Goal: Use online tool/utility: Utilize a website feature to perform a specific function

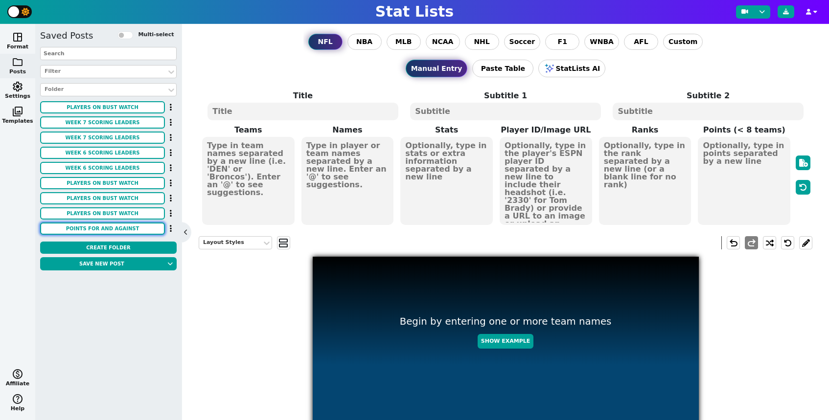
click at [141, 227] on button "Points for and against" at bounding box center [102, 229] width 125 height 12
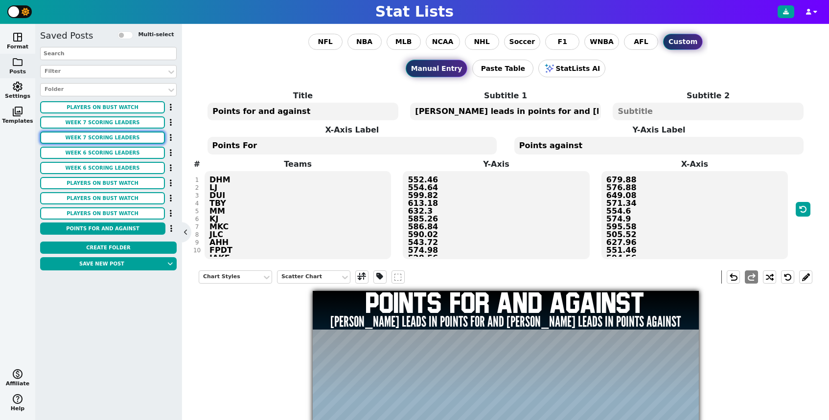
click at [115, 138] on button "Week 7 scoring leaders" at bounding box center [102, 138] width 125 height 12
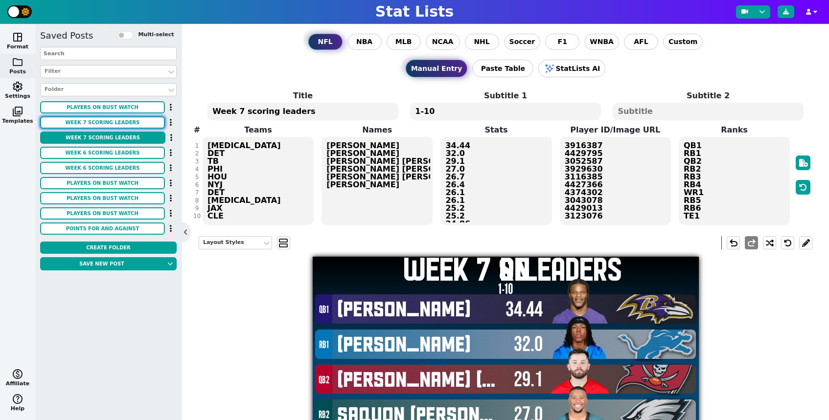
click at [123, 123] on button "Week 7 scoring leaders" at bounding box center [102, 122] width 125 height 12
type textarea "4430807 4567048 4040715 4432773 4262921 3918298 4362081 4431452 3042519"
type textarea "RB7 RB8 QB3 WR2 WR3 QB4 DT1 K1 QB5 RB9"
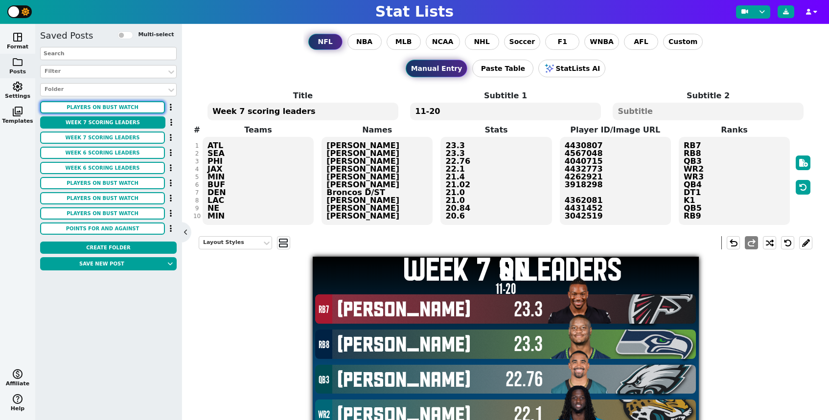
click at [127, 110] on button "Players on Bust watch" at bounding box center [102, 107] width 125 height 12
type textarea "3116165 4241478 4241457 3043078 4047646"
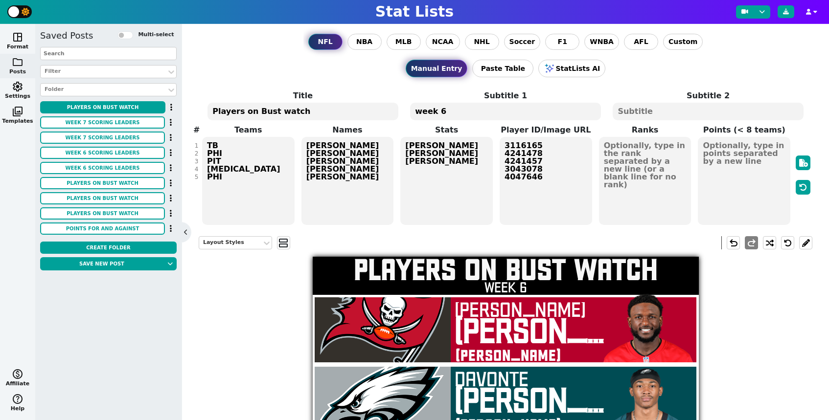
click at [120, 131] on div "Saved Posts Multi-select Filter Folder Players on Bust watch Week 7 scoring lea…" at bounding box center [108, 133] width 137 height 209
click at [130, 125] on button "Week 7 scoring leaders" at bounding box center [102, 122] width 125 height 12
type textarea "4430807 4567048 4040715 4432773 4262921 3918298 4362081 4431452 3042519"
type textarea "RB7 RB8 QB3 WR2 WR3 QB4 DT1 K1 QB5 RB9"
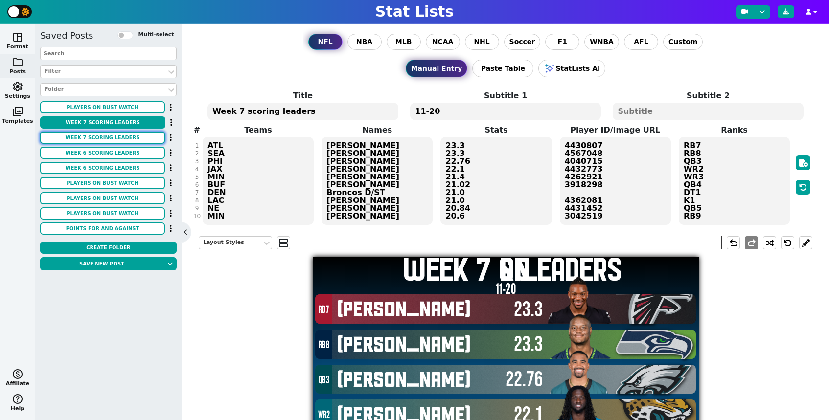
click at [133, 135] on button "Week 7 scoring leaders" at bounding box center [102, 138] width 125 height 12
type textarea "3916387 4429795 3052587 3929630 3116385 4427366 4374302 3043078 4429013 3123076"
type textarea "QB1 RB1 QB2 RB2 RB3 RB4 WR1 RB5 RB6 TE1"
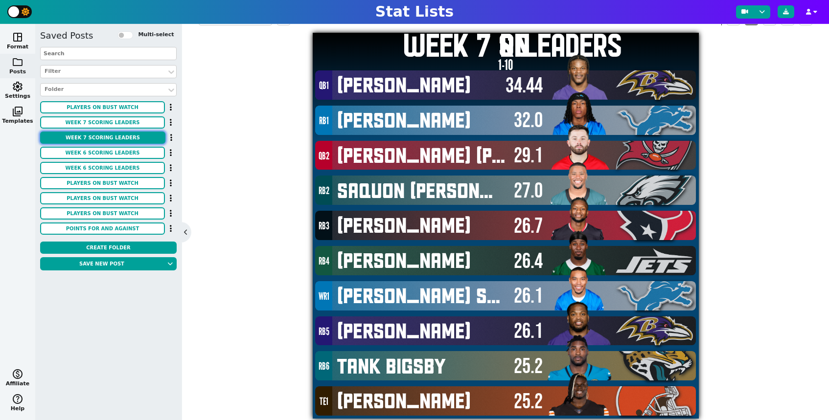
scroll to position [240, 0]
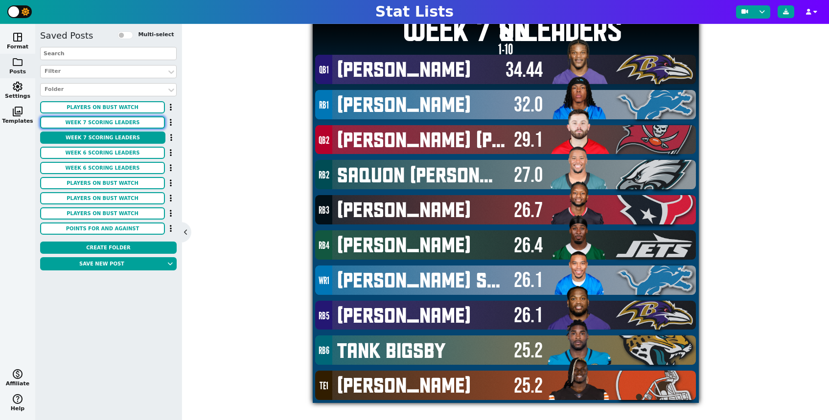
click at [125, 120] on button "Week 7 scoring leaders" at bounding box center [102, 122] width 125 height 12
type textarea "4430807 4567048 4040715 4432773 4262921 3918298 4362081 4431452 3042519"
type textarea "RB7 RB8 QB3 WR2 WR3 QB4 DT1 K1 QB5 RB9"
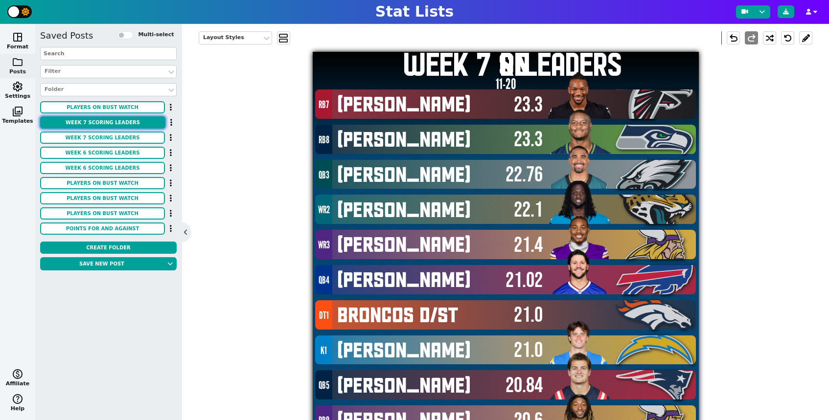
scroll to position [0, 0]
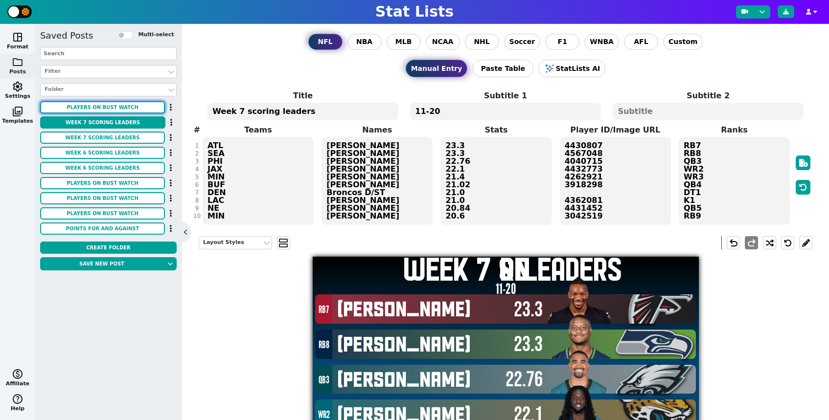
click at [125, 108] on button "Players on Bust watch" at bounding box center [102, 107] width 125 height 12
type textarea "3116165 4241478 4241457 3043078 4047646"
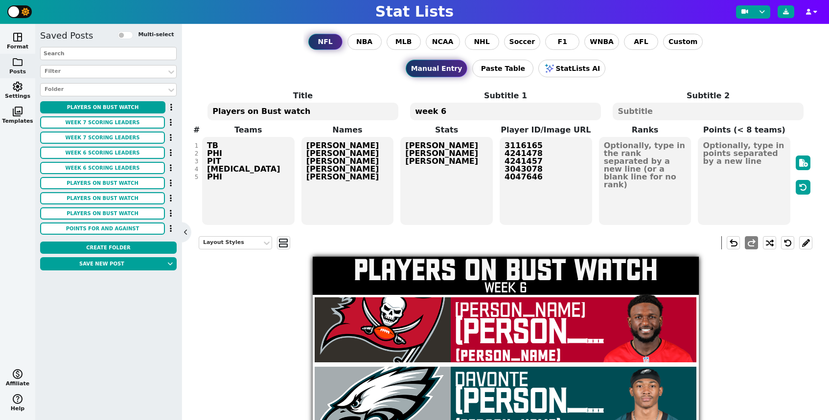
drag, startPoint x: 354, startPoint y: 113, endPoint x: 286, endPoint y: 115, distance: 68.5
click at [353, 113] on textarea "Players on Bust watch" at bounding box center [302, 112] width 190 height 18
click at [258, 114] on textarea "Players on Bust watch" at bounding box center [302, 112] width 190 height 18
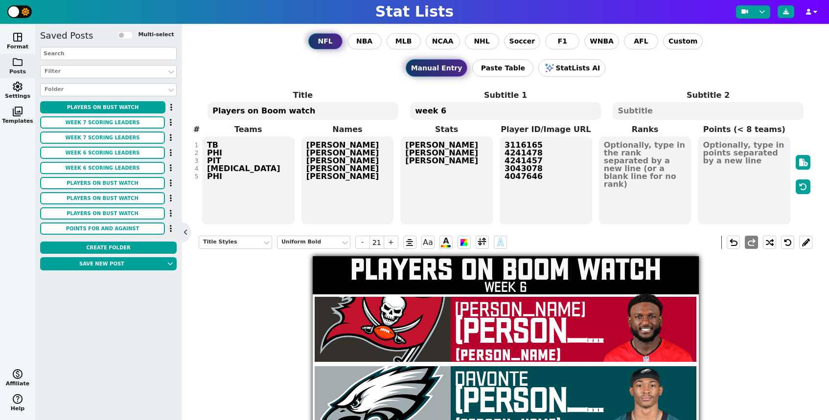
type textarea "Players on Boom watch"
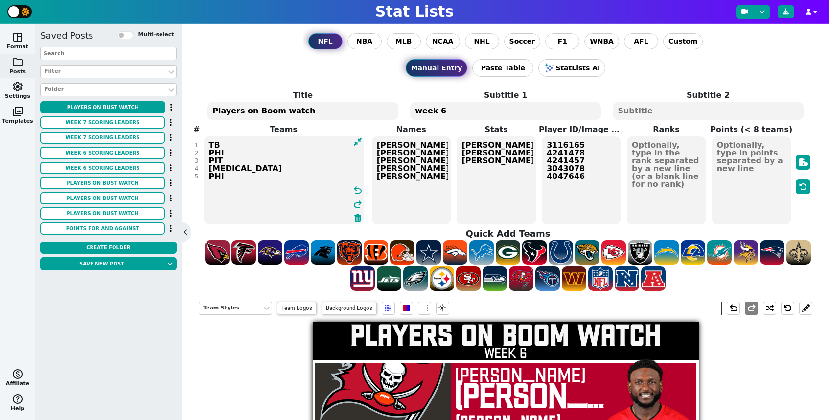
drag, startPoint x: 231, startPoint y: 160, endPoint x: 207, endPoint y: 114, distance: 51.9
click at [207, 114] on span "Title Players on Boom watch Subtitle 1 week 6 Subtitle 2 # 1 2 3 4 5 Teams TB P…" at bounding box center [506, 158] width 614 height 136
type textarea "TB PHI PIT BAL PHI"
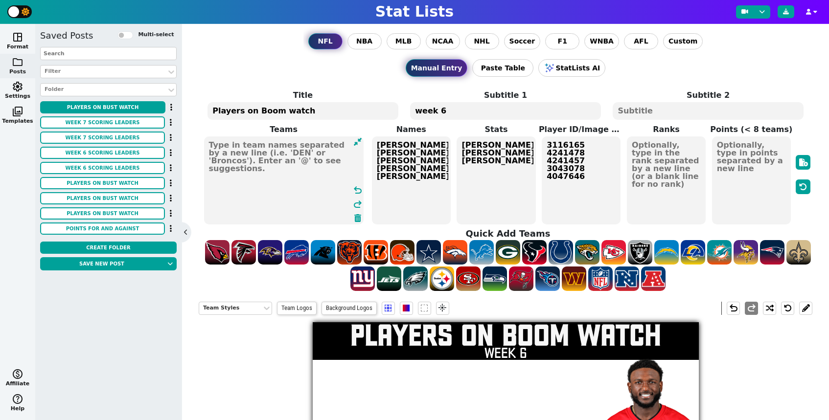
click at [474, 113] on textarea "week 6" at bounding box center [505, 111] width 190 height 18
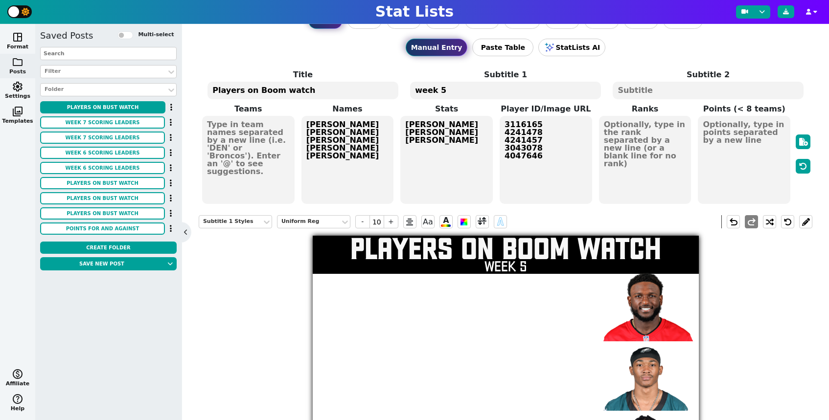
scroll to position [27, 0]
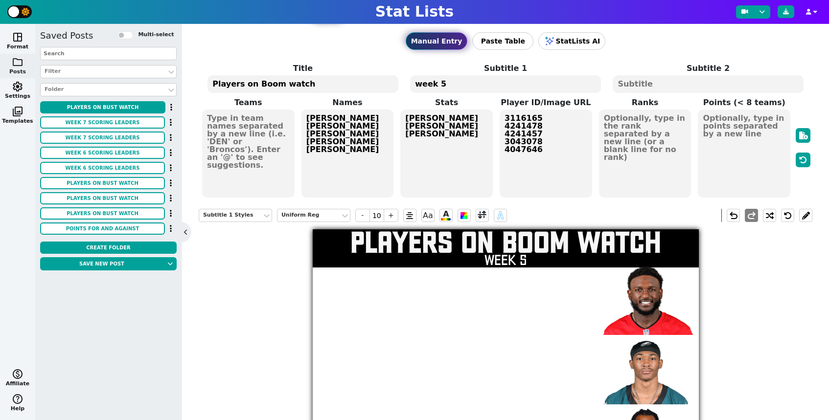
type textarea "week 5"
click at [465, 178] on textarea "Dylan Harold Drew Dom Hector" at bounding box center [446, 154] width 92 height 88
type input "18"
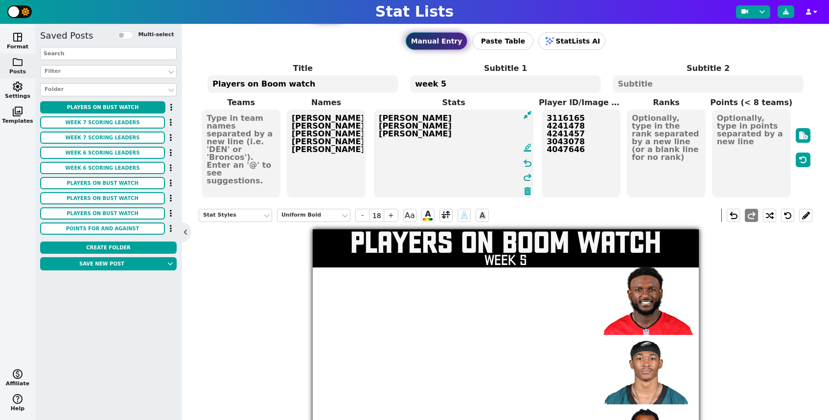
drag, startPoint x: 437, startPoint y: 158, endPoint x: 385, endPoint y: 115, distance: 68.2
click at [385, 115] on textarea "Dylan Harold Drew Dom Hector" at bounding box center [454, 154] width 160 height 88
click at [395, 130] on textarea "Dylan Harold Drew Dom Hector" at bounding box center [454, 154] width 160 height 88
click at [379, 129] on textarea "Dylan Harold Drew Dom Hector" at bounding box center [454, 154] width 160 height 88
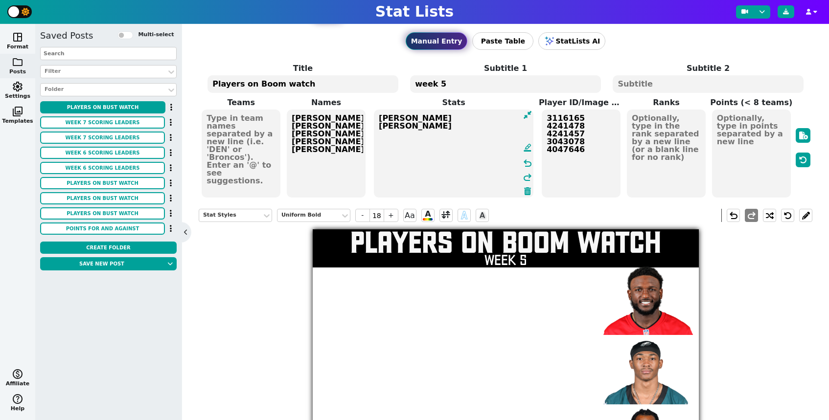
click at [390, 130] on textarea "Dylan Drew Dom Hector" at bounding box center [454, 154] width 160 height 88
paste textarea "[PERSON_NAME]"
type textarea "[PERSON_NAME] [PERSON_NAME] [PERSON_NAME]"
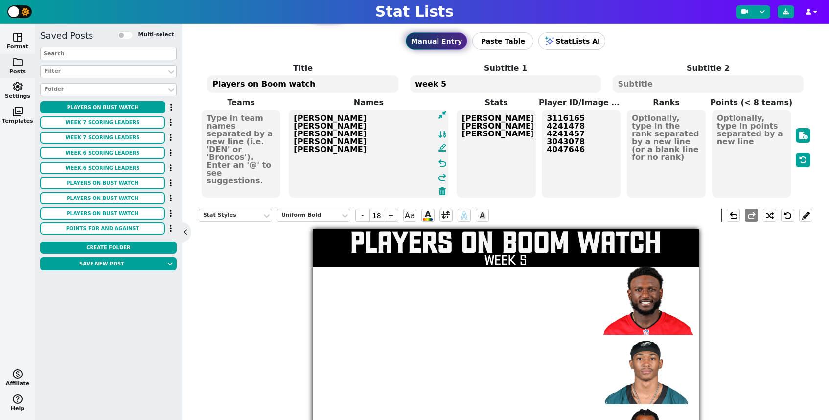
drag, startPoint x: 318, startPoint y: 138, endPoint x: 296, endPoint y: 110, distance: 35.5
click at [296, 110] on textarea "Chris Godwin Davonte Smith Najee Harris Derrick henry AJ Brown" at bounding box center [369, 154] width 160 height 88
type textarea "Chris Godwin Davonte Smith Najee Harris Derrick henry AJ Brown"
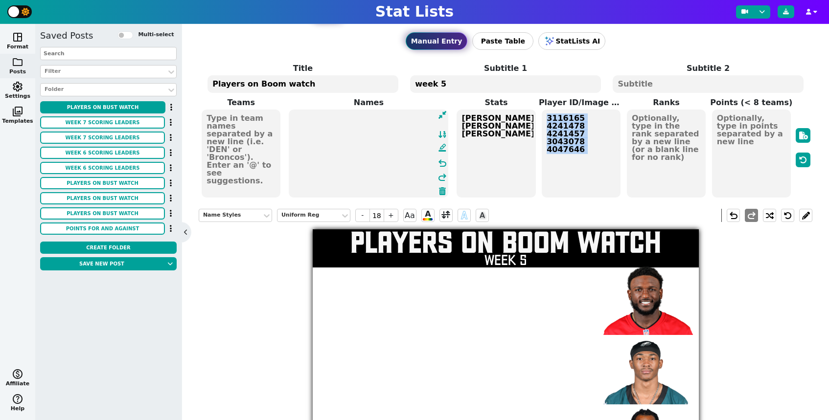
drag, startPoint x: 621, startPoint y: 160, endPoint x: 563, endPoint y: 121, distance: 70.2
click at [564, 121] on span "Teams Names format_ink_highlighter undo redo Stats Dylan Drew Danny Harold Hect…" at bounding box center [506, 148] width 614 height 102
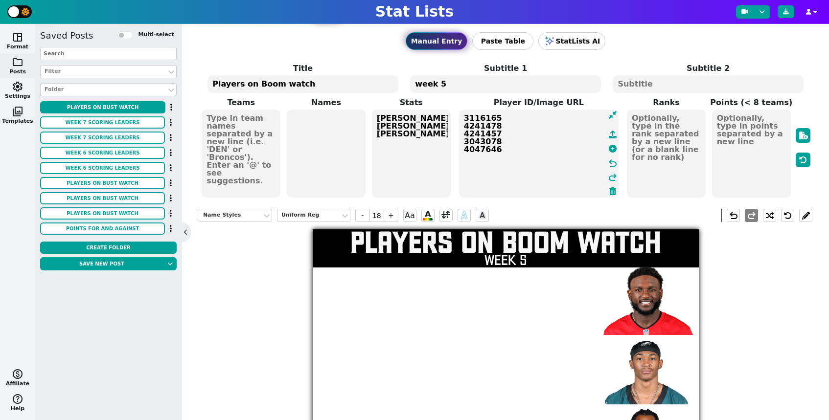
drag, startPoint x: 553, startPoint y: 122, endPoint x: 595, endPoint y: 154, distance: 52.8
click at [595, 154] on textarea "3116165 4241478 4241457 3043078 4047646" at bounding box center [539, 154] width 160 height 88
type textarea "3"
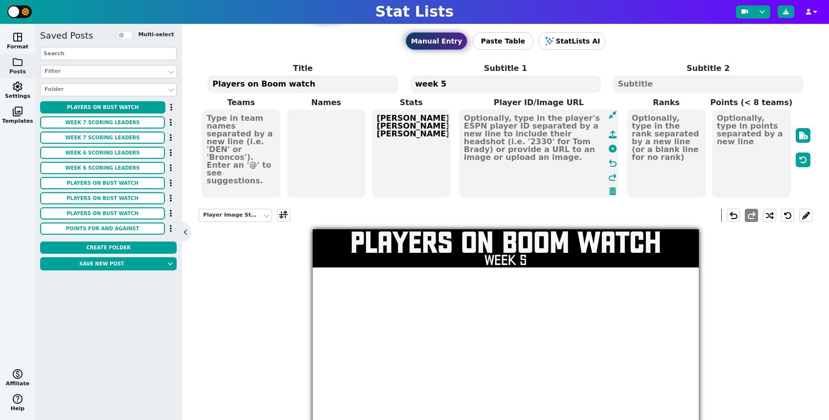
click at [322, 148] on textarea at bounding box center [326, 154] width 79 height 88
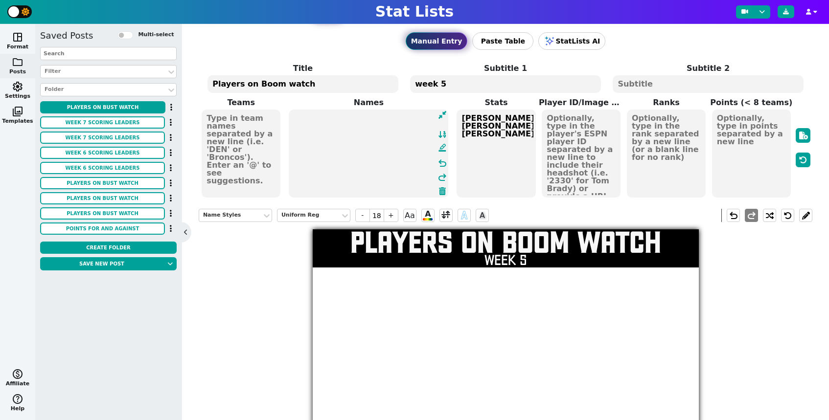
paste textarea "Ja'Marr Chase"
click at [295, 140] on textarea "Ja'Marr Chase" at bounding box center [369, 154] width 160 height 88
type textarea "Ja'Marr Chase"
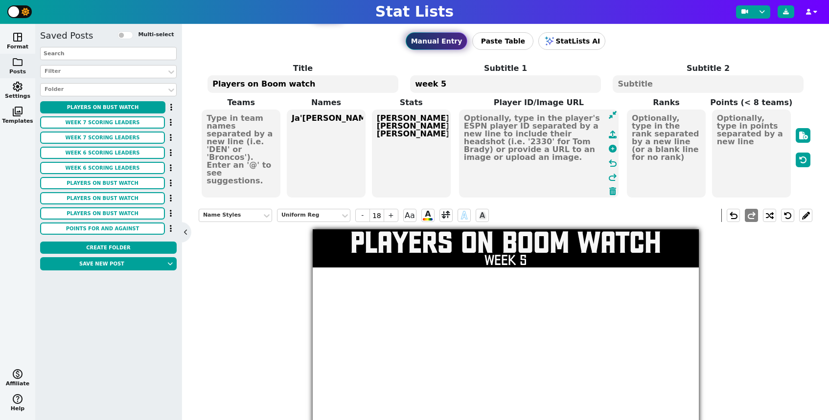
click at [573, 140] on textarea at bounding box center [539, 154] width 160 height 88
paste textarea "4362628"
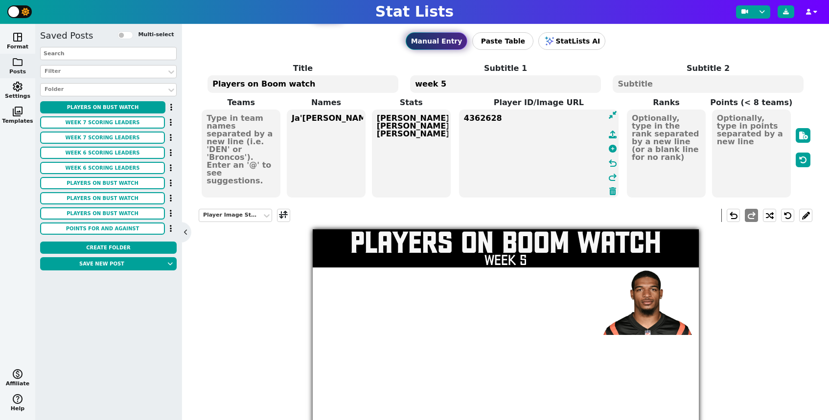
type textarea "4362628"
click at [349, 131] on textarea "Ja'Marr Chase" at bounding box center [326, 154] width 79 height 88
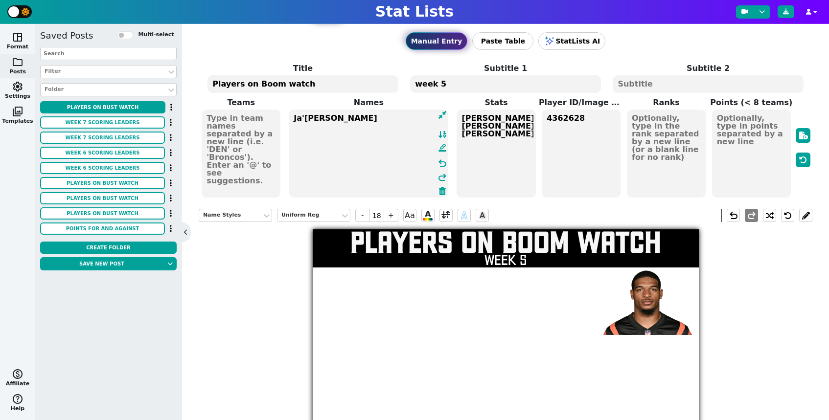
click at [339, 128] on textarea "Ja'Marr Chase" at bounding box center [369, 154] width 160 height 88
paste textarea "Daniel Jones"
click at [292, 140] on textarea "Daniel Jones Ja'Marr Chase" at bounding box center [369, 154] width 160 height 88
type textarea "Daniel Jones Ja'Marr Chase"
click at [605, 117] on textarea "4362628" at bounding box center [581, 154] width 79 height 88
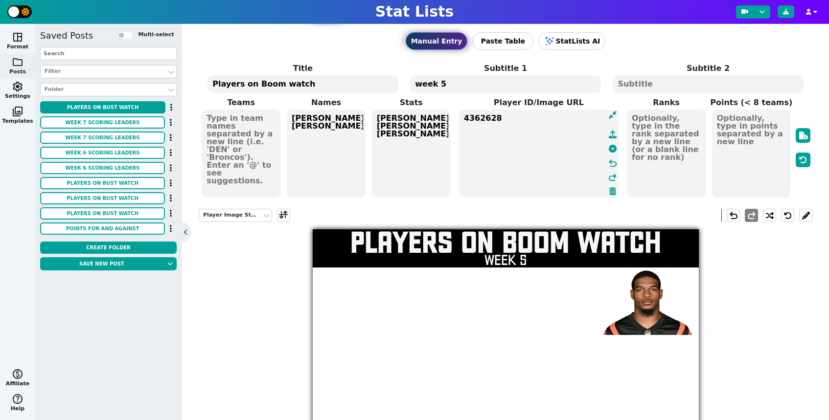
paste textarea "3917792"
click at [499, 116] on textarea "4362628 3917792" at bounding box center [539, 154] width 160 height 88
paste textarea "4362628"
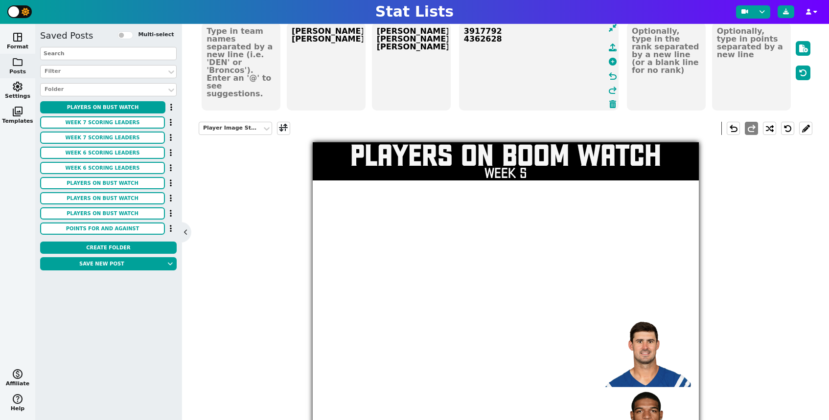
scroll to position [0, 0]
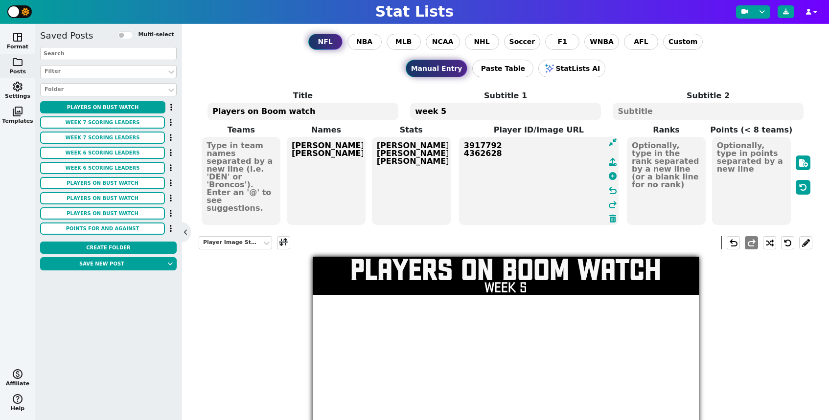
type textarea "3917792 4362628"
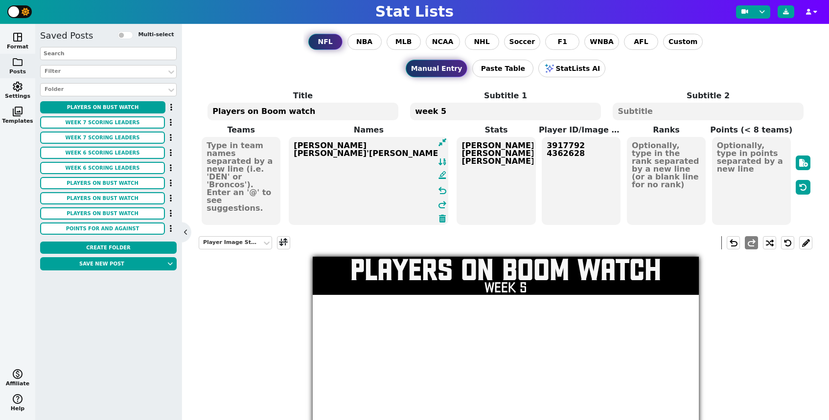
click at [327, 154] on textarea "Daniel Jones Ja'Marr Chase" at bounding box center [369, 181] width 160 height 88
paste textarea "Garrett Wilson"
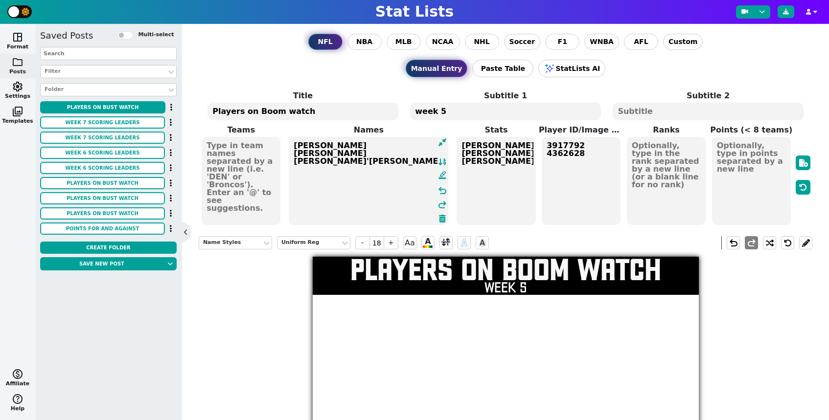
click at [298, 162] on textarea "Garrett Wilson Daniel Jones Ja'Marr Chase" at bounding box center [369, 181] width 160 height 88
type textarea "Garrett Wilson Daniel Jones Ja'Marr Chase"
click at [558, 154] on textarea "3917792 4362628" at bounding box center [581, 181] width 79 height 88
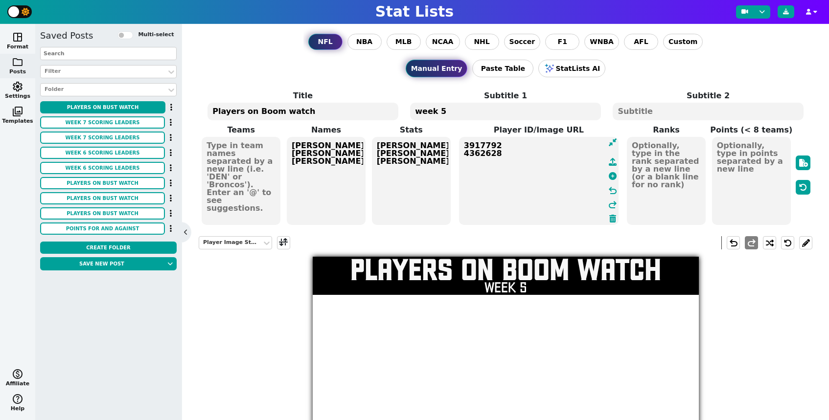
paste textarea "4569618"
type textarea "4569618 3917792 4362628"
click at [309, 146] on textarea "Garrett Wilson Daniel Jones Ja'Marr Chase" at bounding box center [326, 181] width 79 height 88
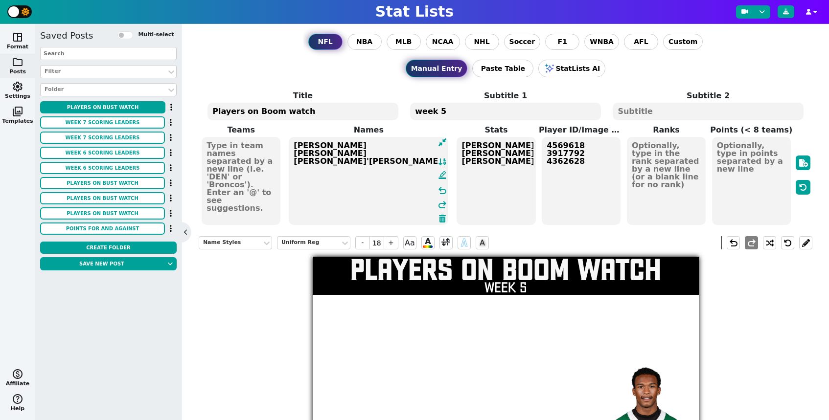
paste textarea "Emari Demercado"
click at [296, 162] on textarea "Emari Demercado Garrett Wilson Daniel Jones Ja'Marr Chase" at bounding box center [369, 181] width 160 height 88
click at [292, 153] on textarea "Emari Demercado Garrett Wilson Daniel Jones Ja'Marr Chase" at bounding box center [369, 181] width 160 height 88
type textarea "Emari Demercado Garrett Wilson Daniel Jones Ja'Marr Chase"
click at [577, 150] on textarea "4569618 3917792 4362628" at bounding box center [581, 181] width 79 height 88
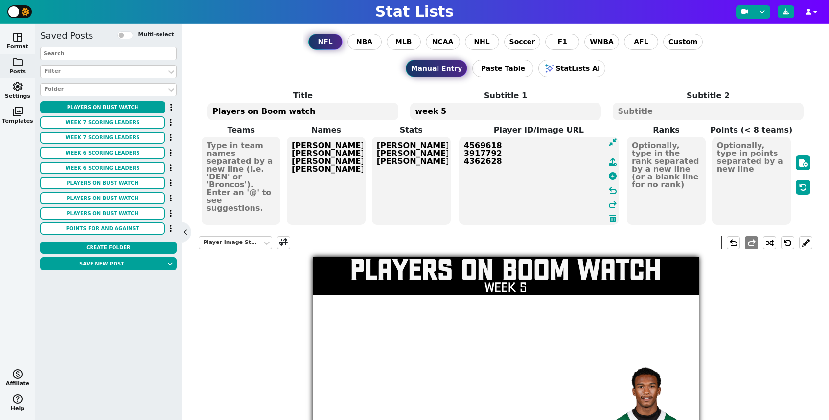
click at [518, 142] on textarea "4569618 3917792 4362628" at bounding box center [539, 181] width 160 height 88
paste textarea "4362478"
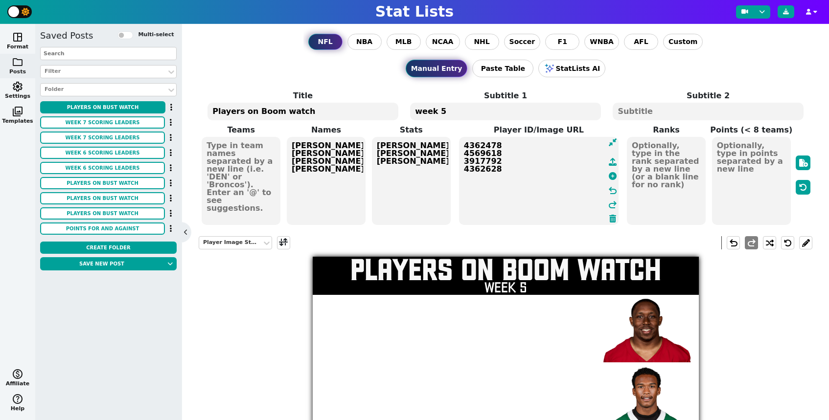
type textarea "4362478 4569618 3917792 4362628"
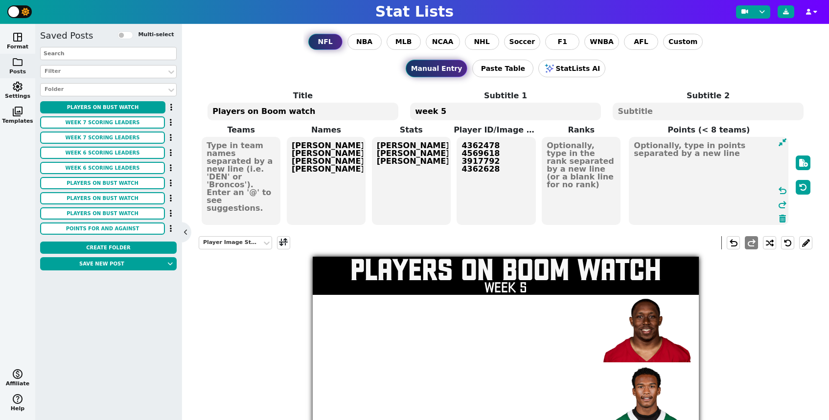
click at [741, 157] on textarea at bounding box center [709, 181] width 160 height 88
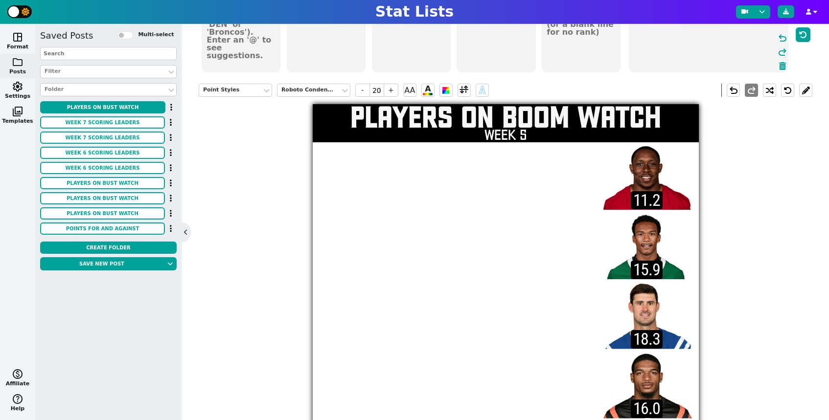
scroll to position [240, 0]
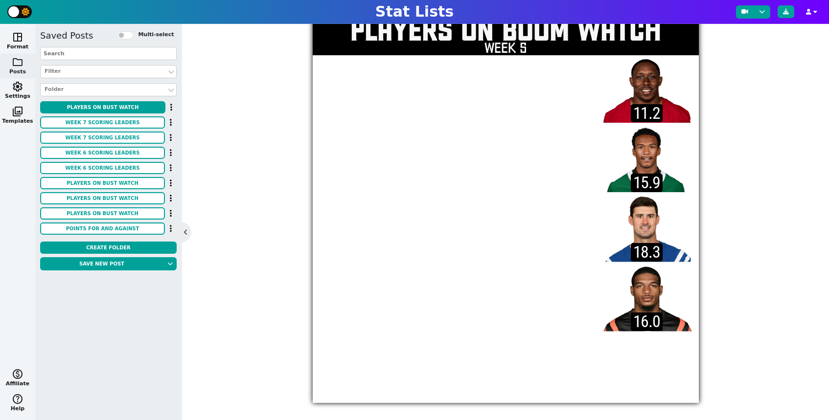
type textarea "11.2 15.9 18.3 16.0"
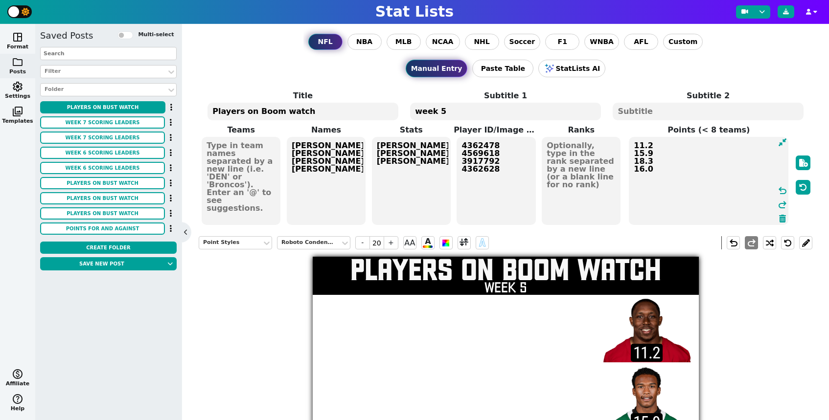
click at [434, 193] on textarea "[PERSON_NAME] [PERSON_NAME] [PERSON_NAME]" at bounding box center [411, 181] width 79 height 88
type input "18"
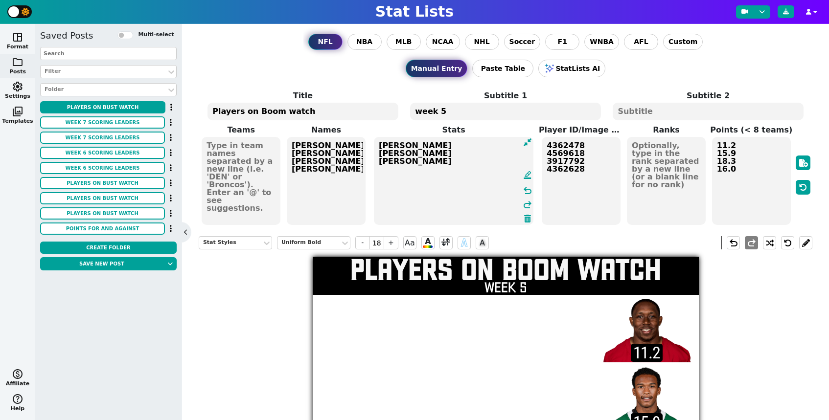
type textarea "[PERSON_NAME] [PERSON_NAME] [PERSON_NAME]"
click at [357, 172] on textarea "Emari Demercado Garrett Wilson Daniel Jones Ja'Marr Chase" at bounding box center [326, 181] width 79 height 88
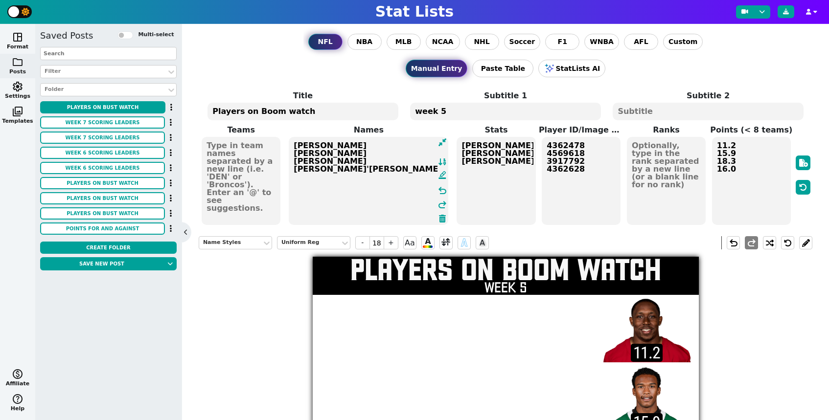
paste textarea "Amon-Ra St. Brown"
click at [293, 186] on textarea "Emari Demercado Garrett Wilson Daniel Jones Ja'Marr Chase Amon-Ra St. Brown" at bounding box center [369, 181] width 160 height 88
type textarea "[PERSON_NAME] [PERSON_NAME] [PERSON_NAME] [PERSON_NAME]'[PERSON_NAME] [PERSON_N…"
click at [577, 184] on textarea "4362478 4569618 3917792 4362628" at bounding box center [581, 181] width 79 height 88
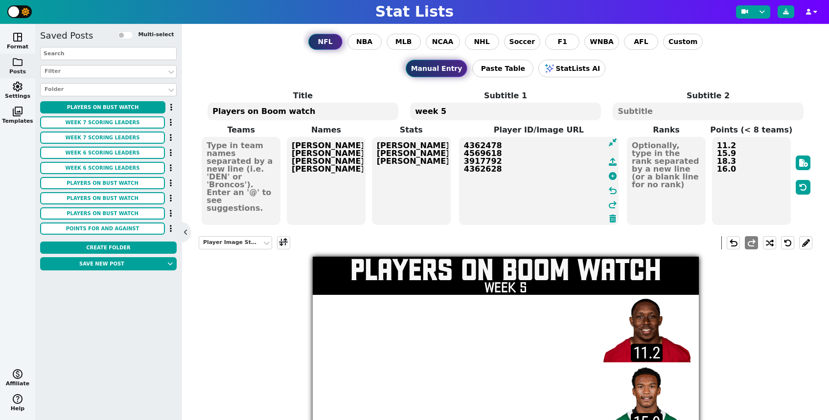
paste textarea "4374302"
type textarea "4362478 4569618 3917792 4362628 4374302"
click at [765, 174] on textarea "11.2 15.9 18.3 16.0" at bounding box center [751, 181] width 79 height 88
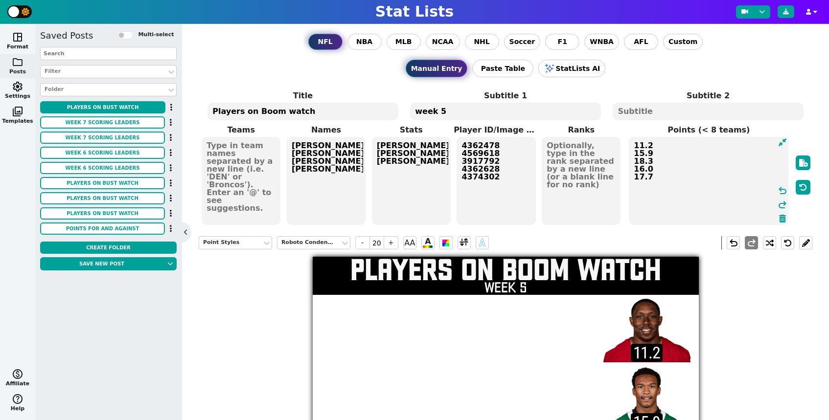
type textarea "11.2 15.9 18.3 16.0 17.7"
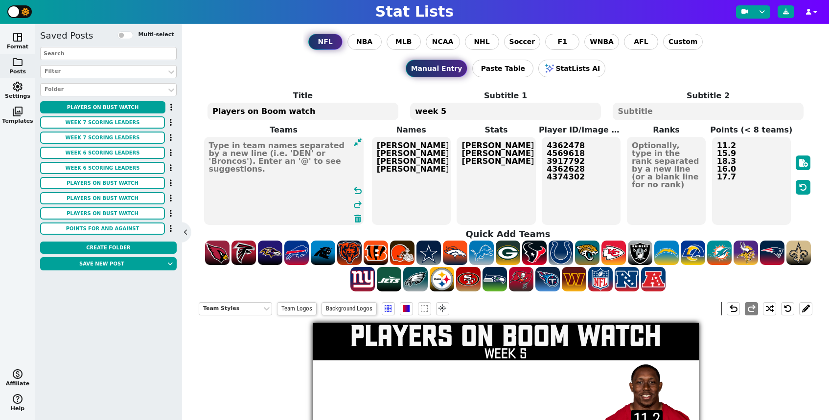
click at [251, 173] on textarea at bounding box center [284, 181] width 160 height 88
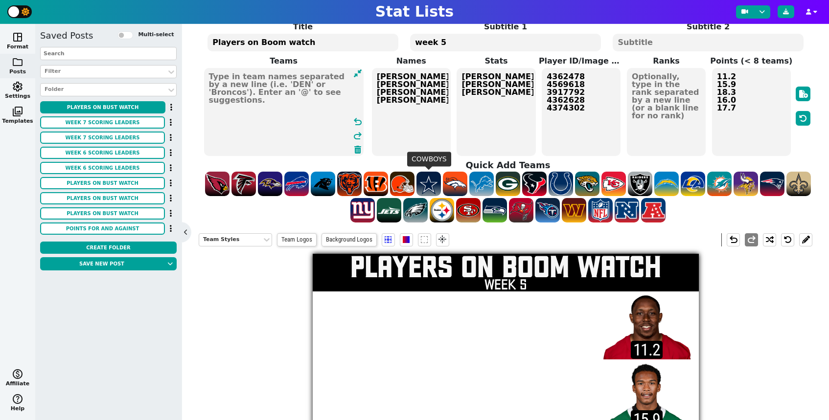
scroll to position [72, 0]
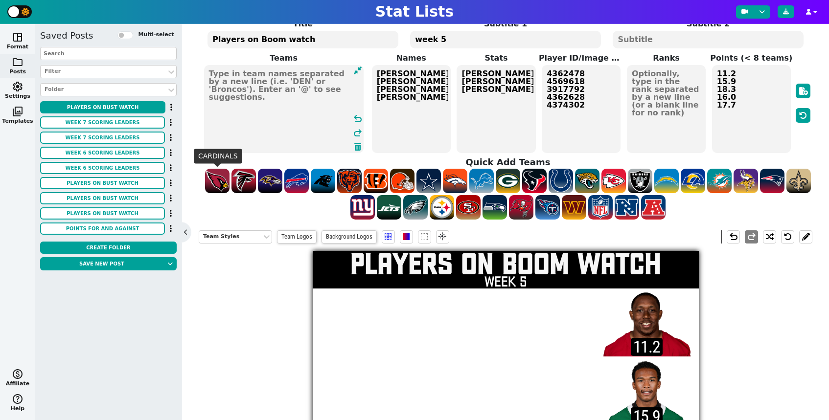
click at [228, 176] on span at bounding box center [217, 181] width 24 height 24
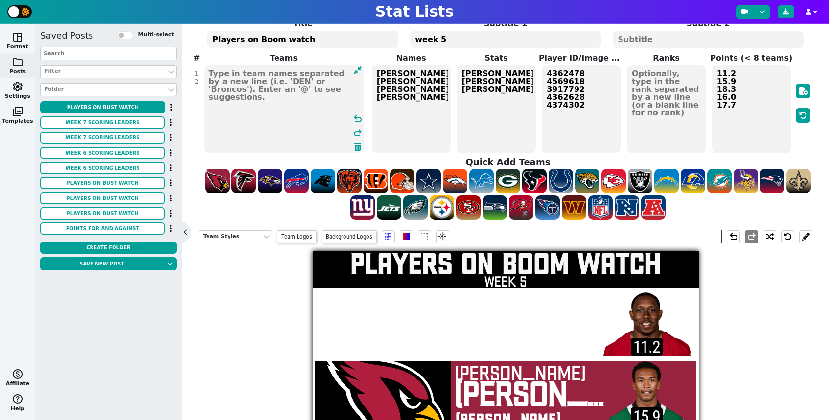
click at [207, 82] on textarea "ARI" at bounding box center [284, 109] width 160 height 88
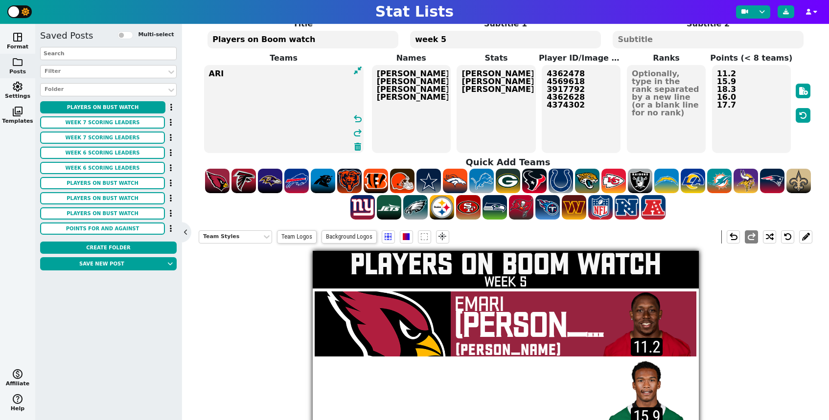
click at [259, 73] on textarea "ARI" at bounding box center [284, 109] width 160 height 88
type textarea "ARI"
click at [384, 203] on span at bounding box center [389, 207] width 24 height 24
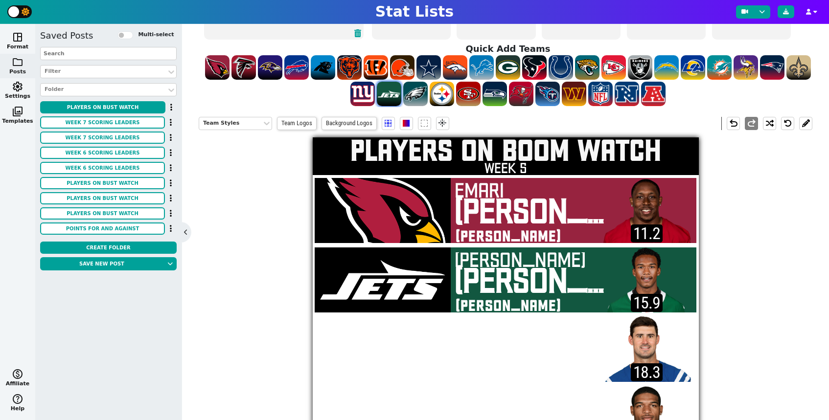
scroll to position [178, 0]
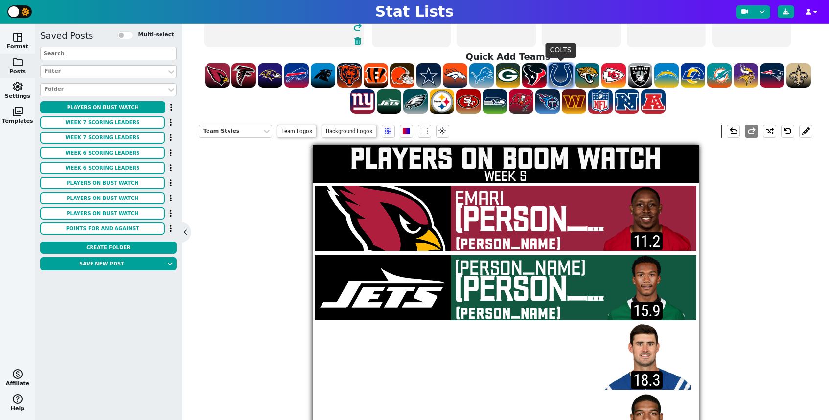
click at [570, 83] on span at bounding box center [561, 75] width 24 height 24
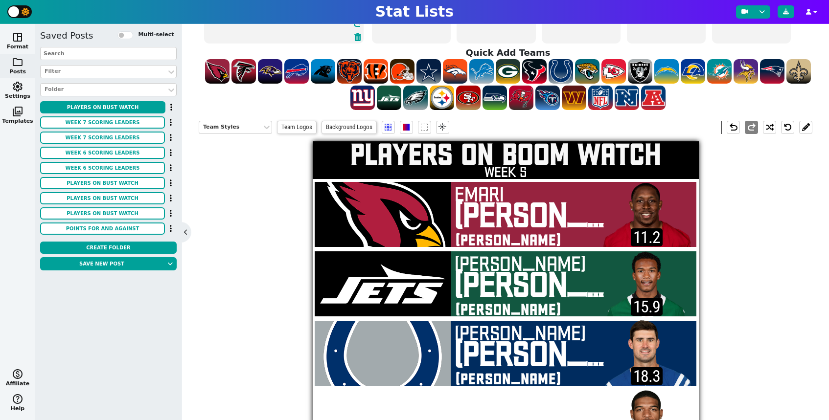
scroll to position [179, 0]
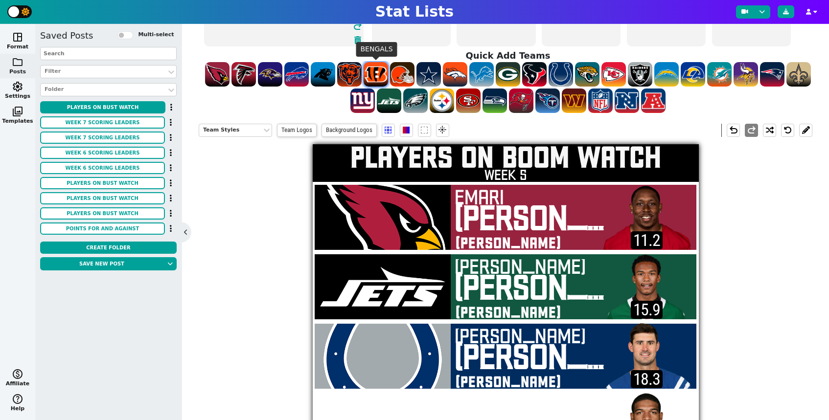
click at [378, 67] on span at bounding box center [376, 74] width 24 height 24
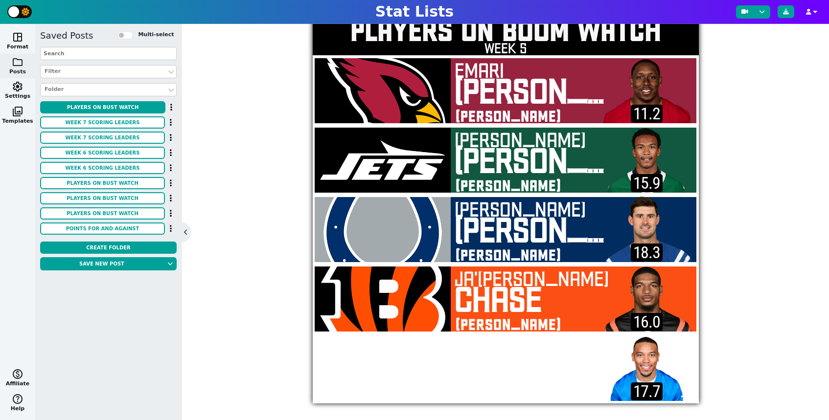
scroll to position [147, 0]
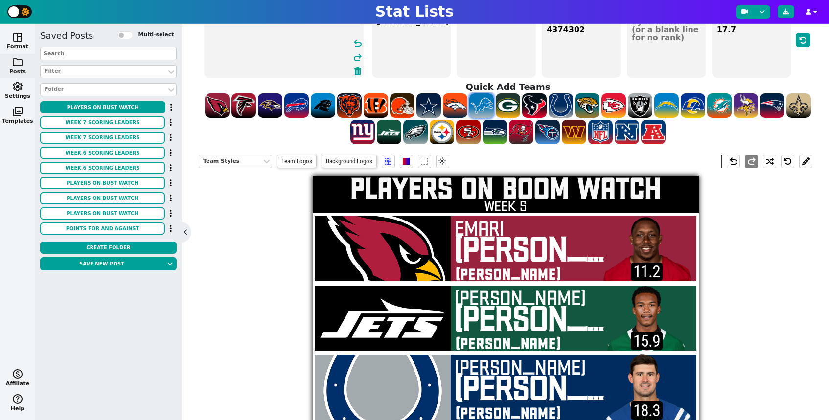
click at [476, 110] on span at bounding box center [481, 105] width 24 height 24
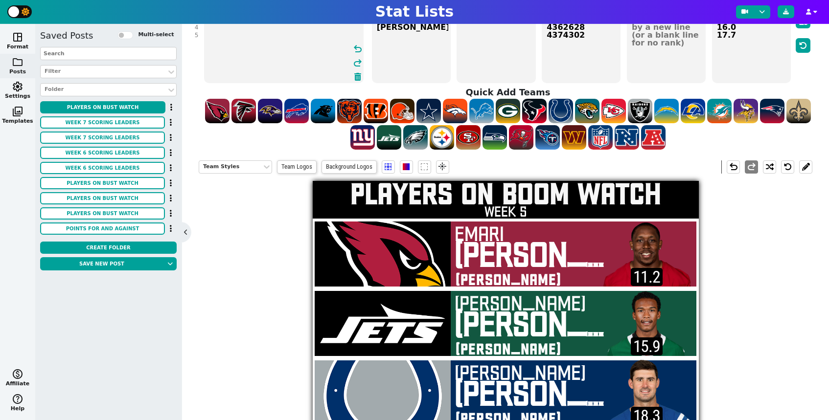
scroll to position [0, 0]
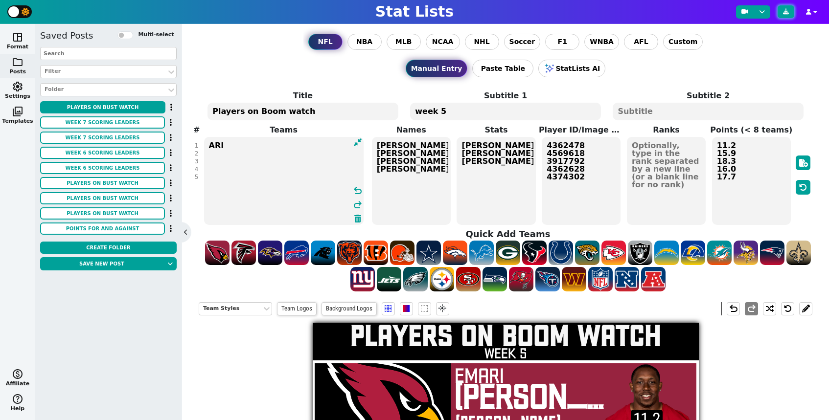
drag, startPoint x: 790, startPoint y: 9, endPoint x: 809, endPoint y: 83, distance: 76.3
click at [790, 9] on button at bounding box center [786, 11] width 17 height 13
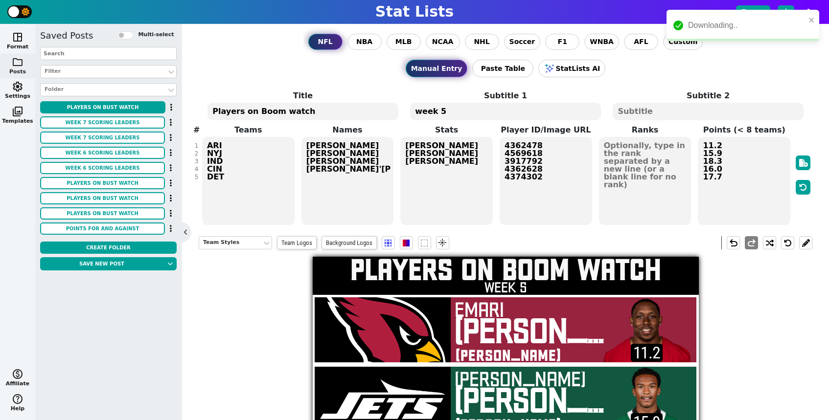
scroll to position [240, 0]
